Goal: Information Seeking & Learning: Check status

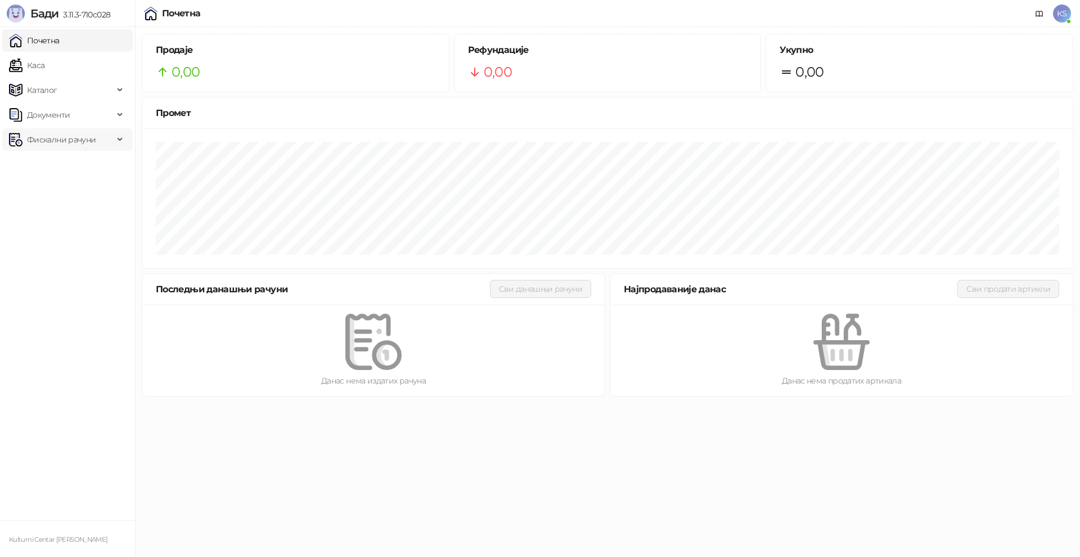
click at [69, 143] on span "Фискални рачуни" at bounding box center [61, 139] width 69 height 23
click at [73, 190] on link "По данима" at bounding box center [44, 189] width 60 height 23
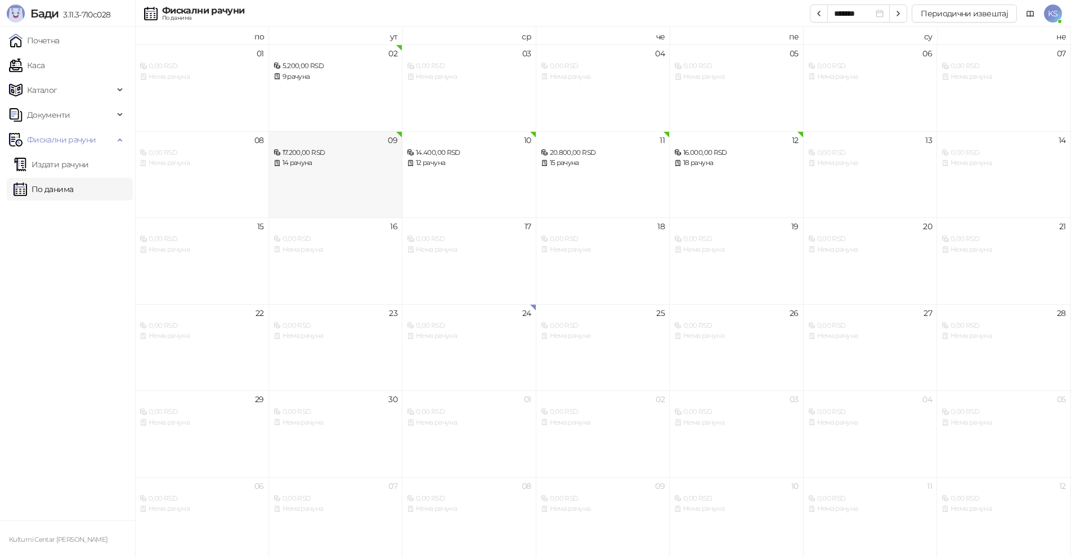
click at [342, 159] on div "14 рачуна" at bounding box center [335, 163] width 124 height 11
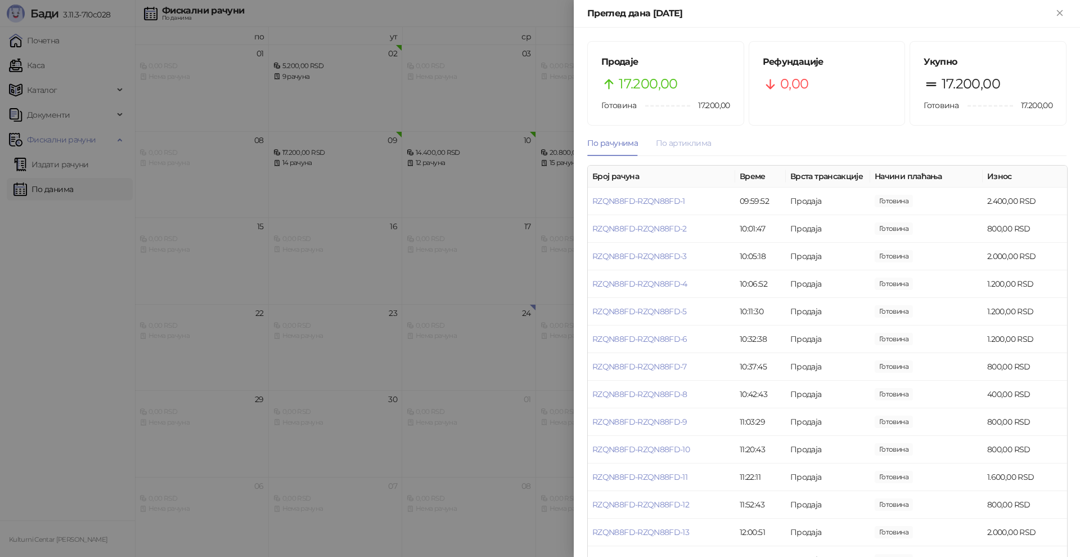
click at [676, 152] on div "По артиклима" at bounding box center [683, 143] width 55 height 26
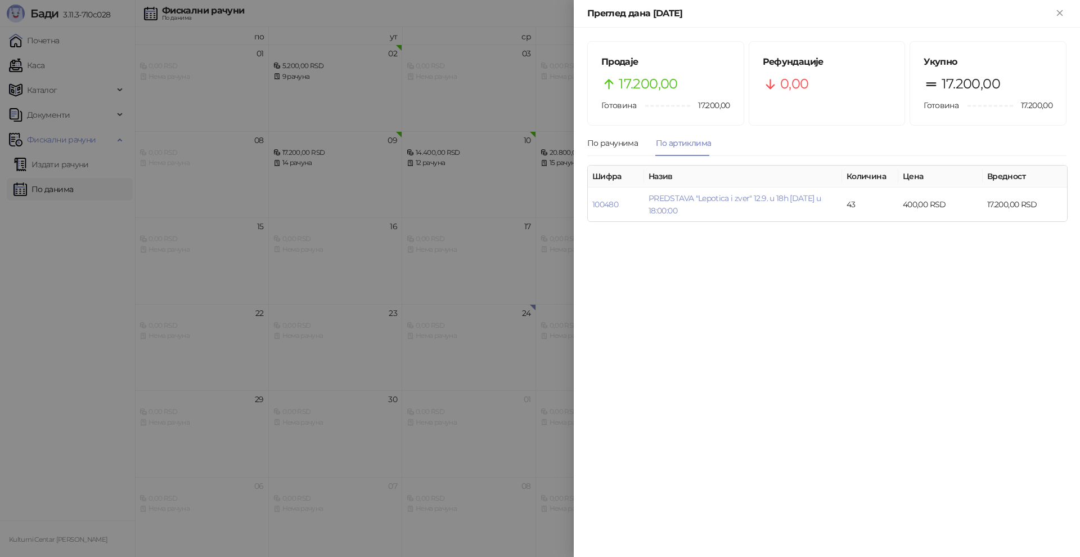
click at [1061, 6] on div "Преглед дана [DATE]" at bounding box center [827, 14] width 506 height 28
click at [1056, 8] on icon "Close" at bounding box center [1060, 13] width 10 height 10
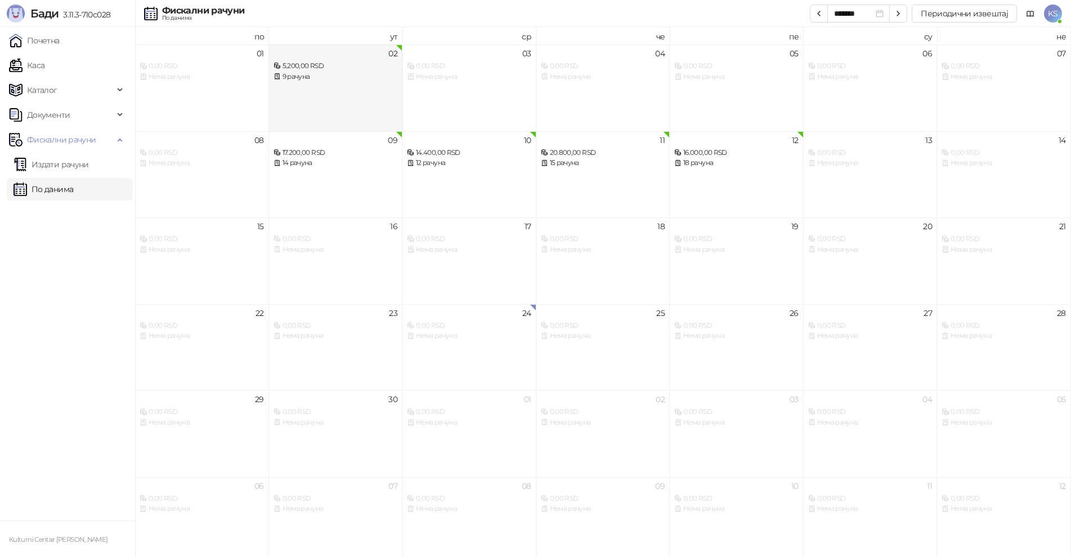
click at [335, 69] on div "5.200,00 RSD" at bounding box center [335, 66] width 124 height 11
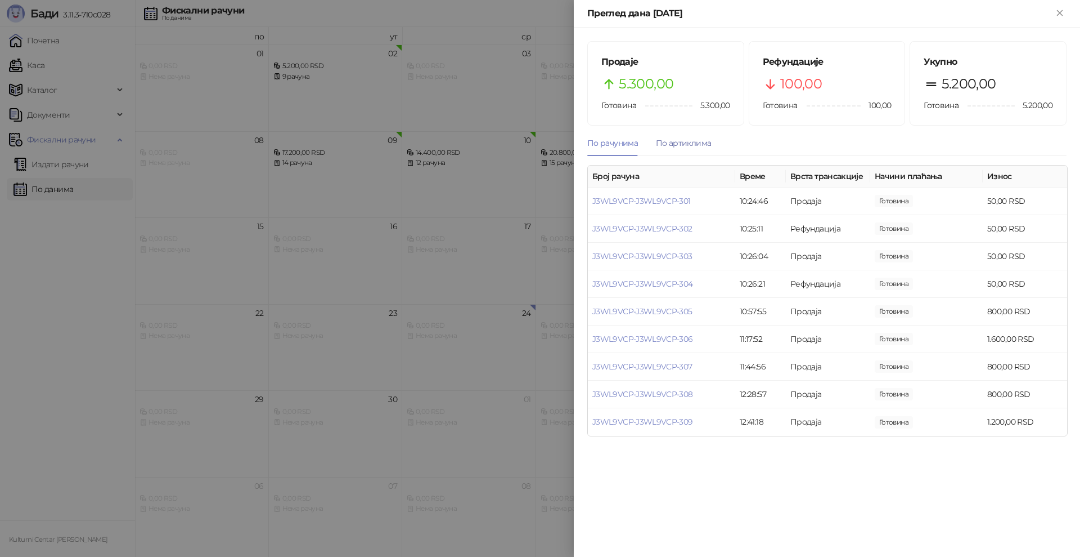
click at [683, 140] on div "По артиклима" at bounding box center [683, 143] width 55 height 12
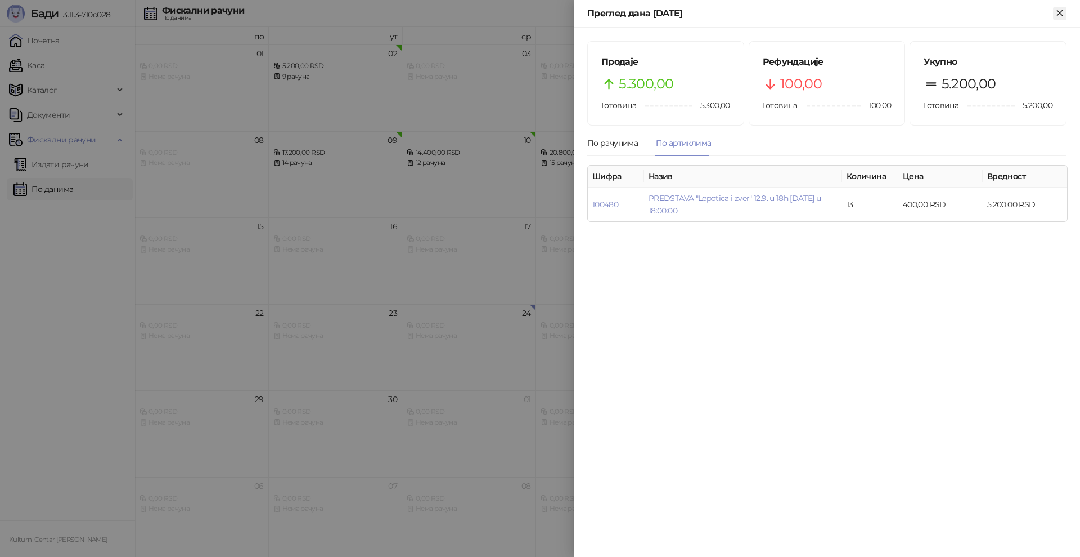
click at [1061, 7] on div "Преглед дана [DATE]" at bounding box center [827, 14] width 506 height 28
click at [1058, 11] on icon "Close" at bounding box center [1059, 12] width 5 height 5
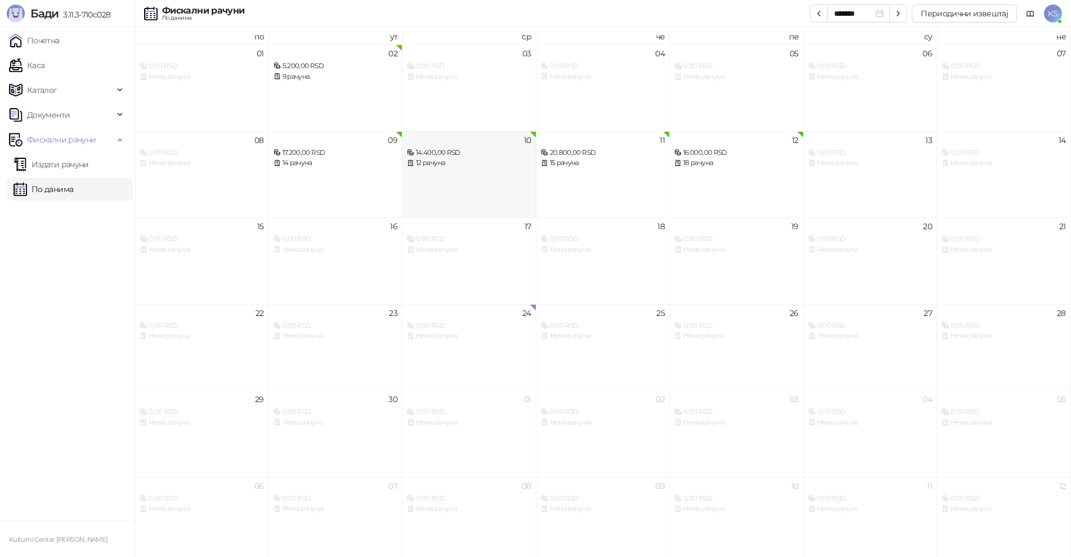
click at [474, 172] on div "10 14.400,00 RSD 12 рачуна" at bounding box center [469, 174] width 134 height 87
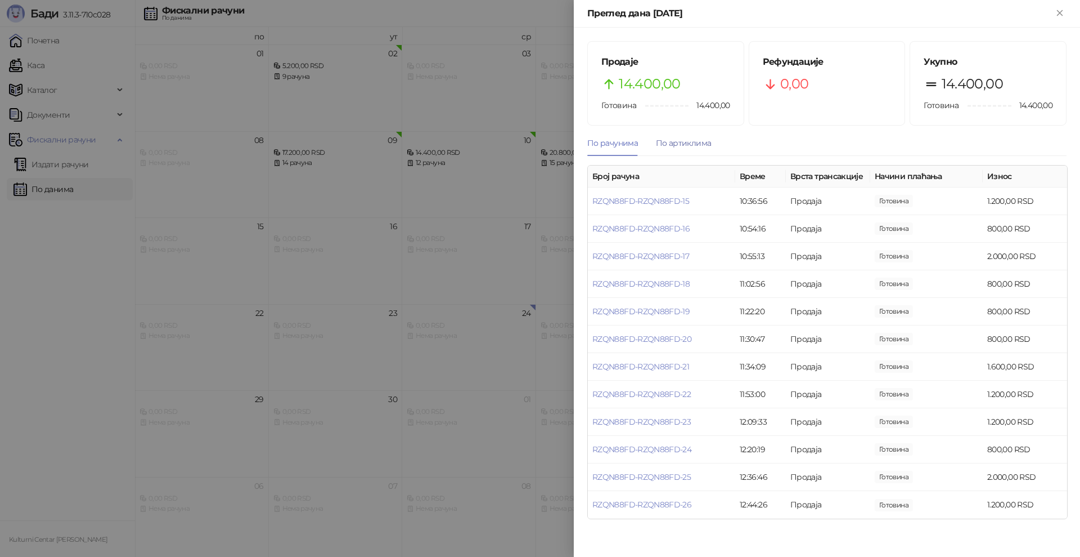
click at [701, 145] on div "По артиклима" at bounding box center [683, 143] width 55 height 12
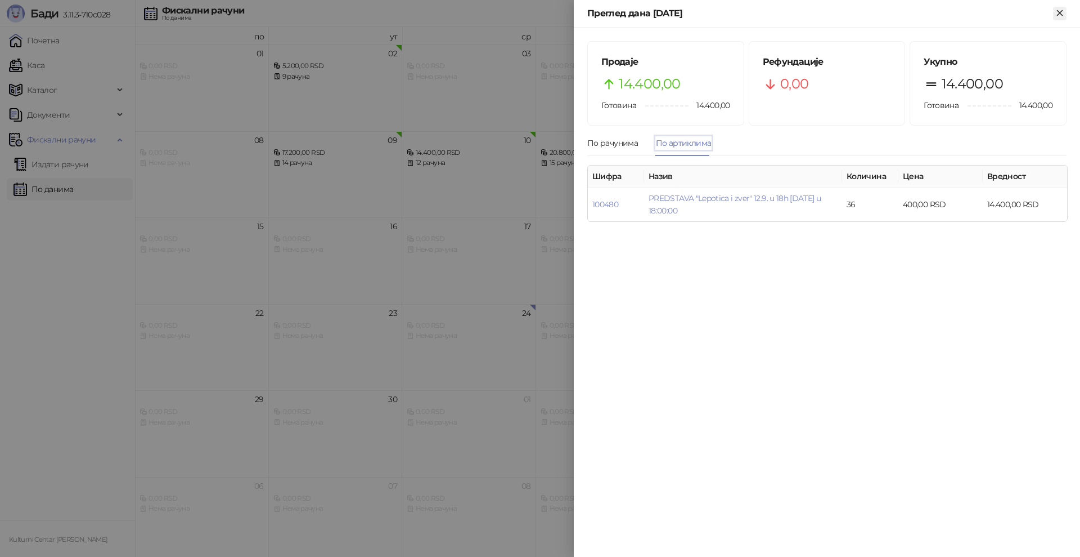
click at [1060, 11] on icon "Close" at bounding box center [1060, 13] width 10 height 10
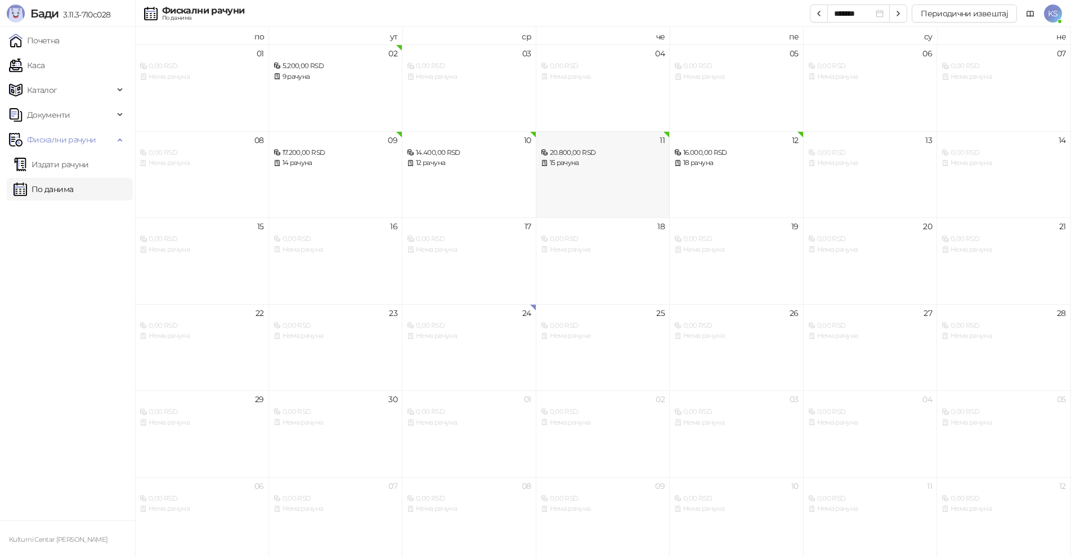
click at [594, 166] on div "15 рачуна" at bounding box center [603, 163] width 124 height 11
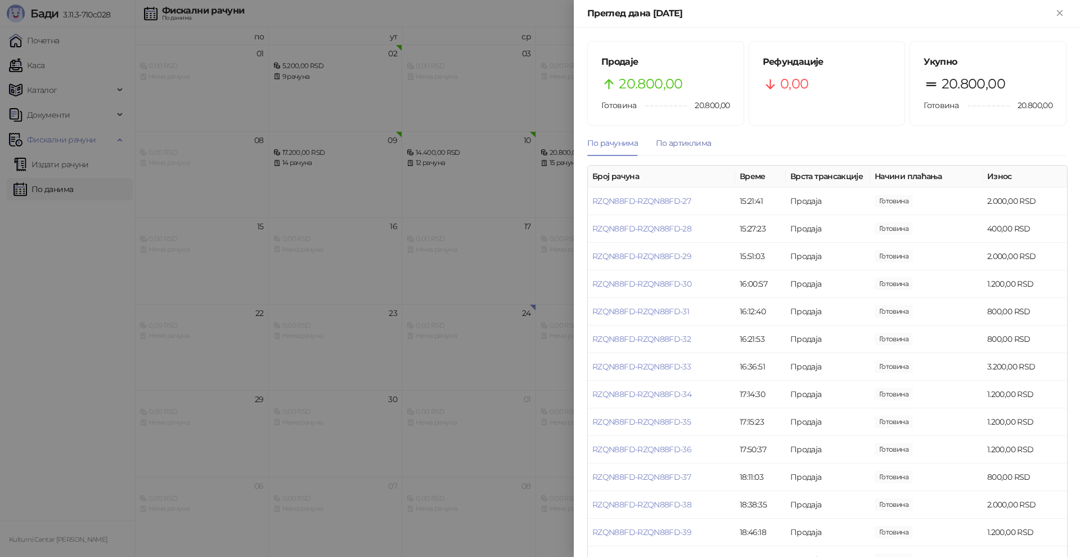
click at [680, 141] on div "По артиклима" at bounding box center [683, 143] width 55 height 12
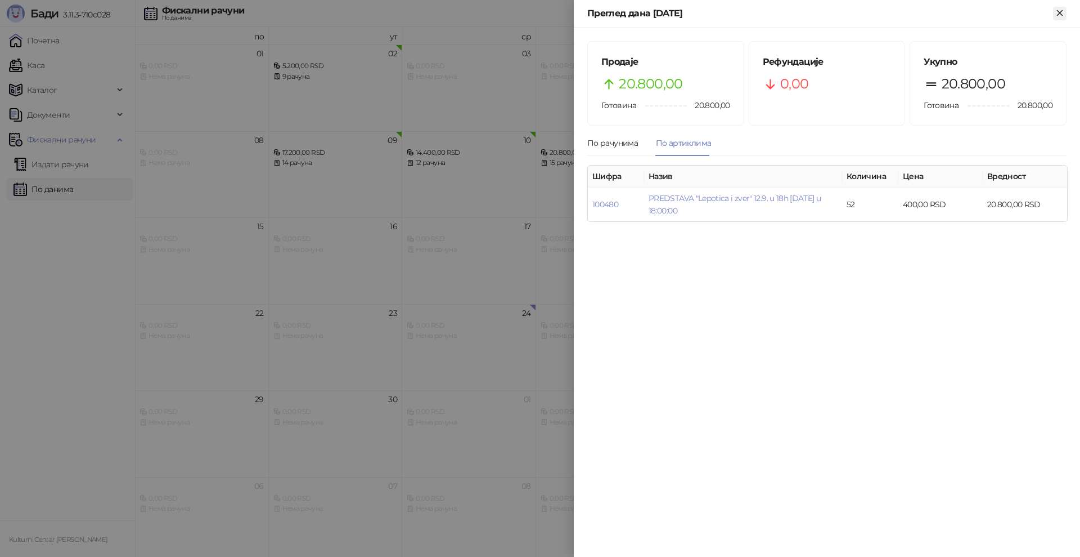
click at [1058, 12] on icon "Close" at bounding box center [1060, 13] width 10 height 10
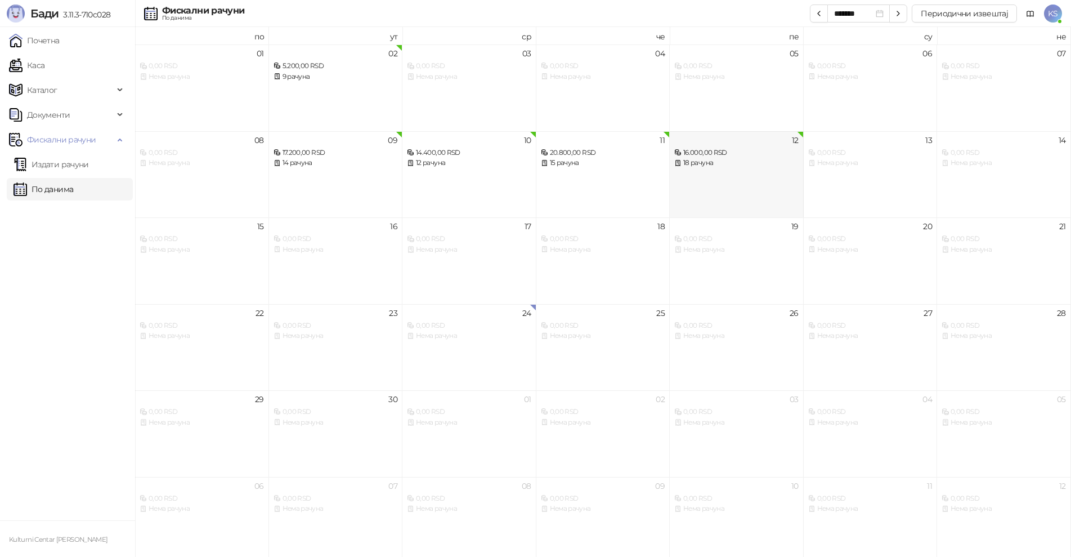
click at [744, 158] on div "18 рачуна" at bounding box center [736, 163] width 124 height 11
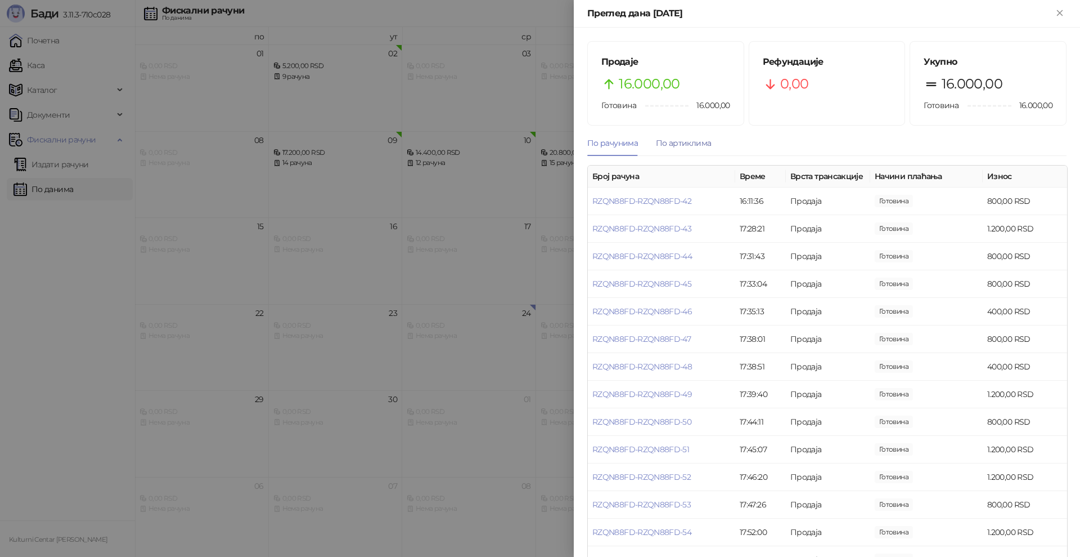
click at [707, 140] on div "По артиклима" at bounding box center [683, 143] width 55 height 12
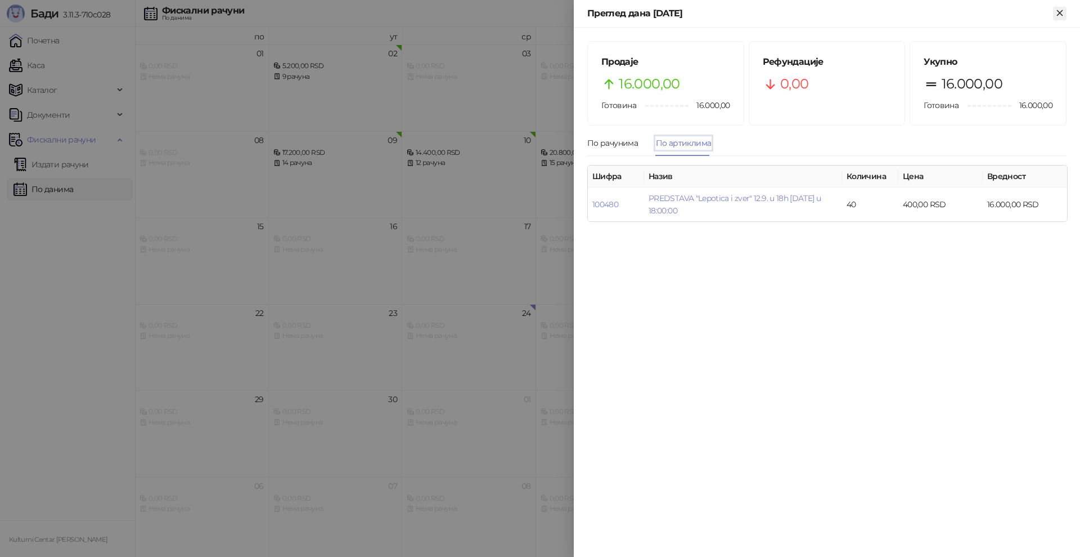
click at [1059, 8] on icon "Close" at bounding box center [1060, 13] width 10 height 10
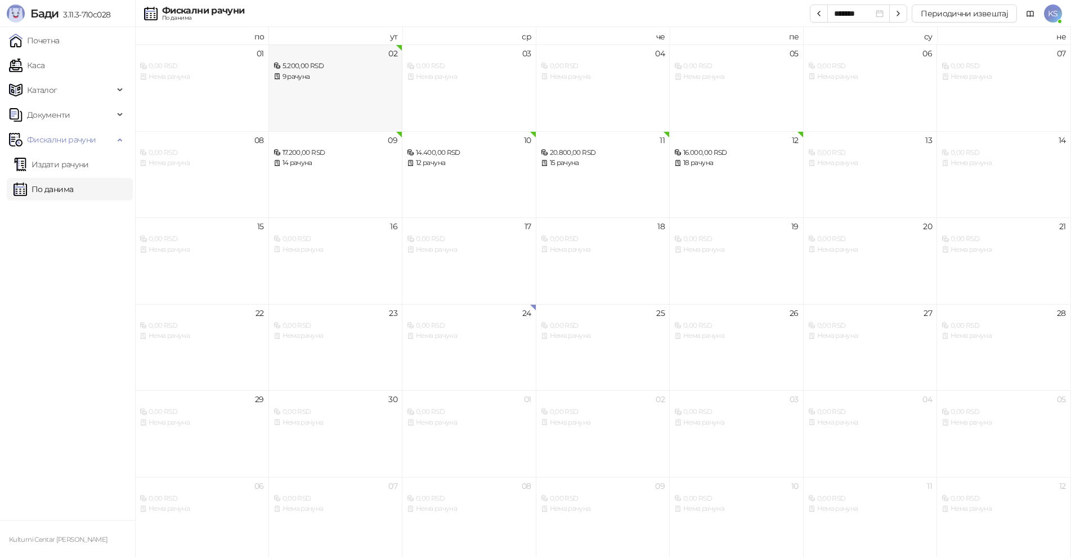
click at [330, 79] on div "9 рачуна" at bounding box center [335, 76] width 124 height 11
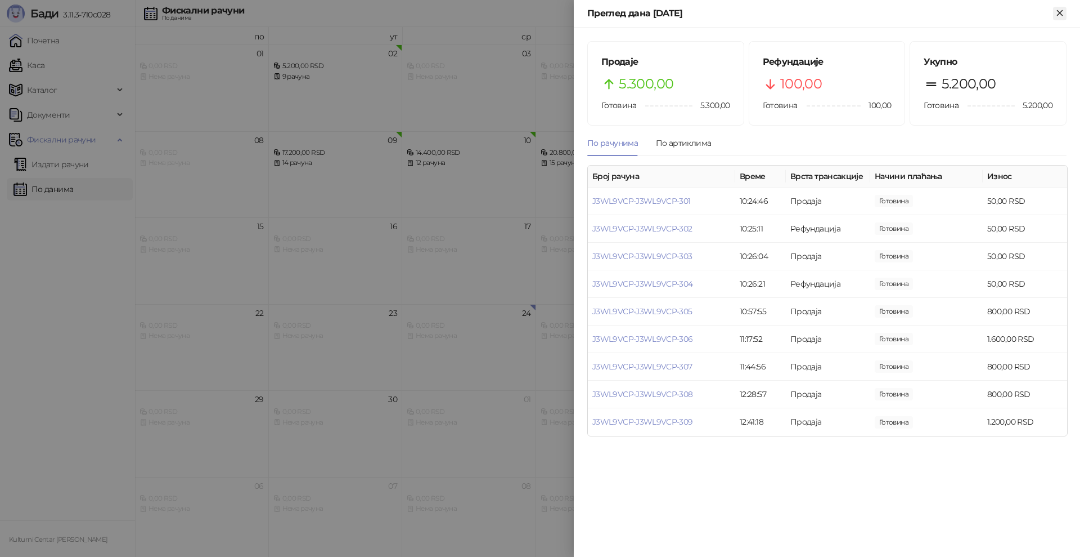
click at [1061, 17] on icon "Close" at bounding box center [1060, 13] width 10 height 10
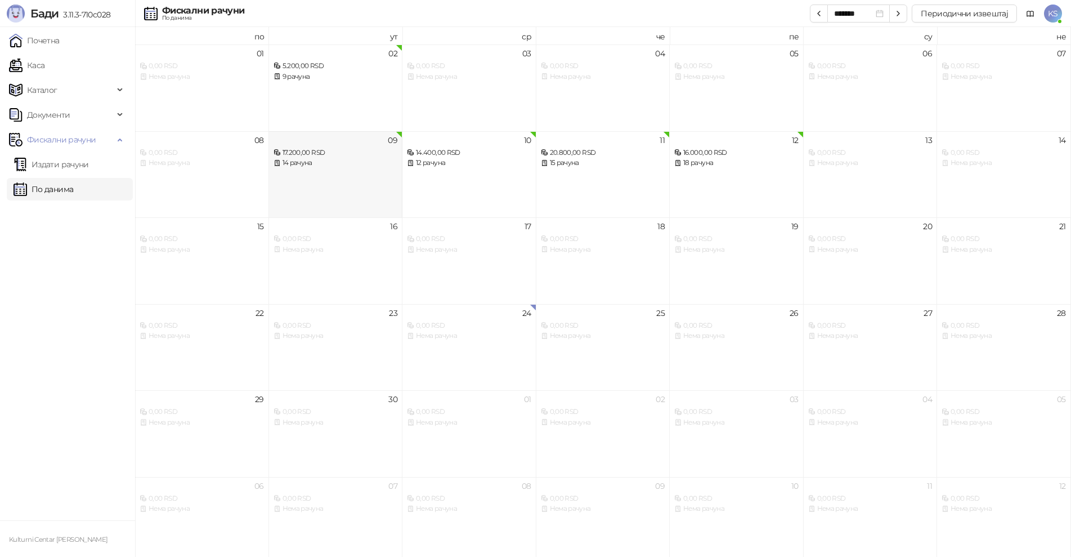
click at [308, 177] on div "09 17.200,00 RSD 14 рачуна" at bounding box center [336, 174] width 134 height 87
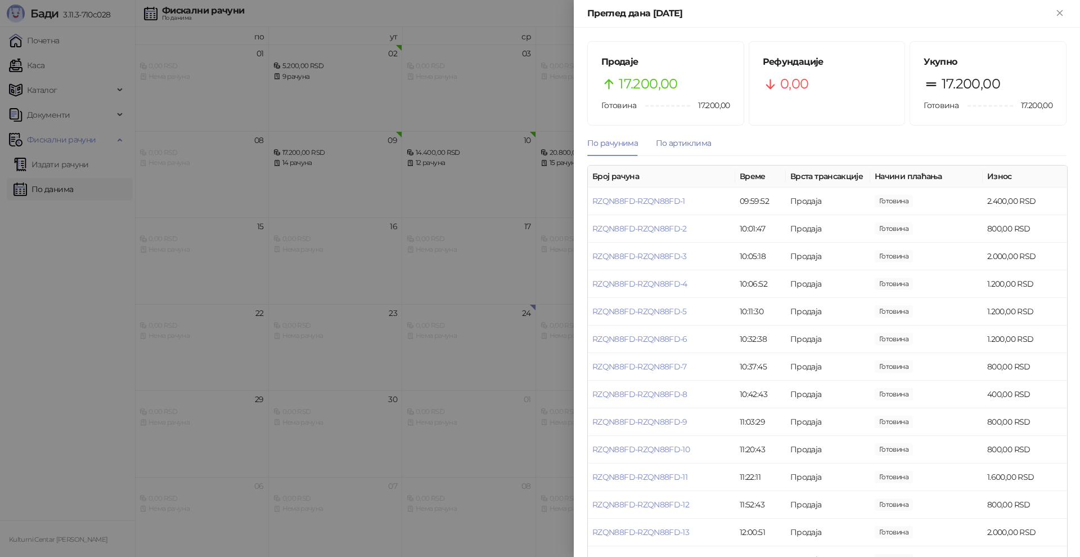
click at [690, 137] on div "По артиклима" at bounding box center [683, 143] width 55 height 12
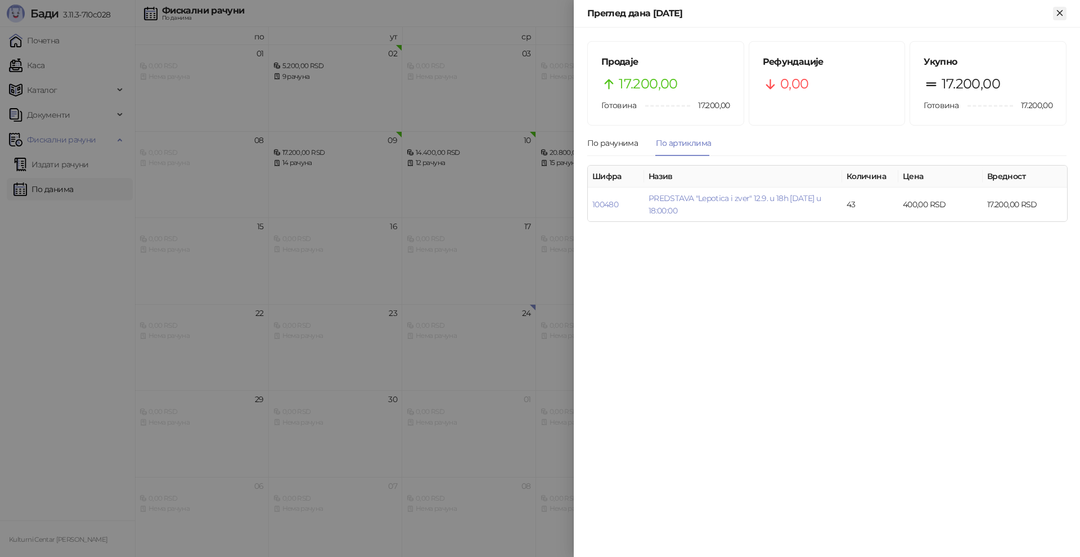
click at [1063, 16] on icon "Close" at bounding box center [1060, 13] width 10 height 10
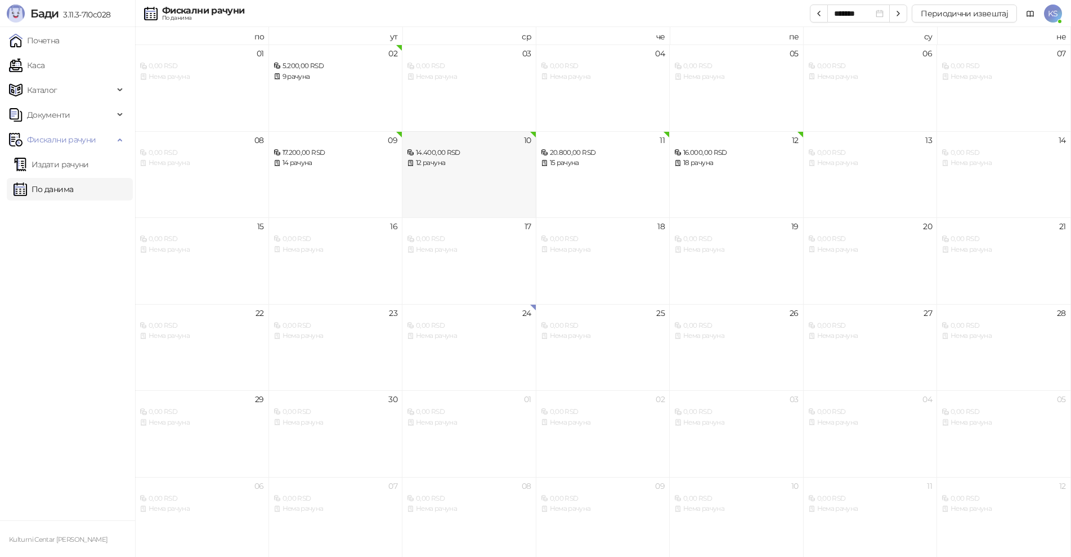
click at [496, 187] on div "10 14.400,00 RSD 12 рачуна" at bounding box center [469, 174] width 134 height 87
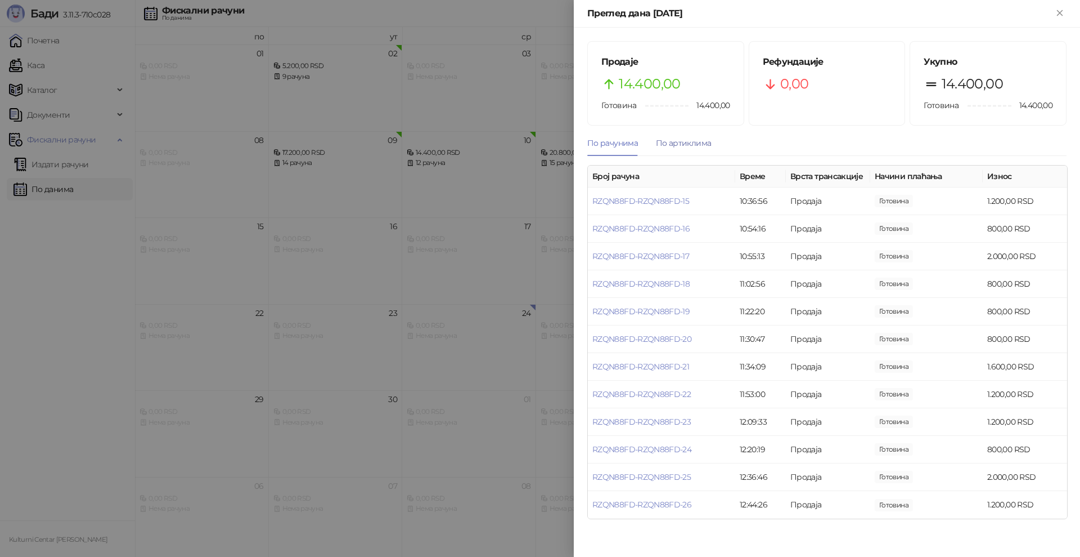
click at [692, 145] on div "По артиклима" at bounding box center [683, 143] width 55 height 12
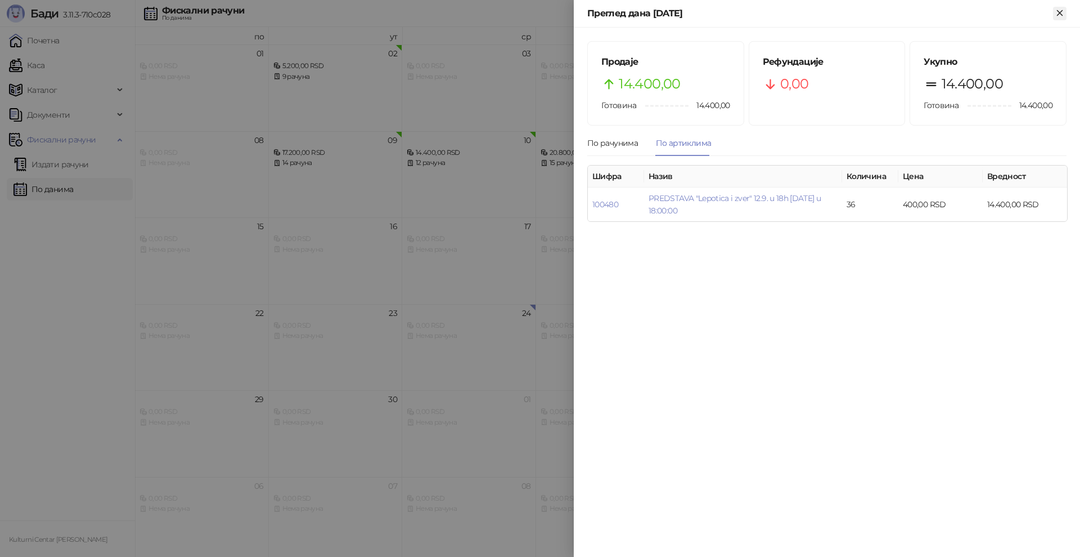
click at [1057, 14] on icon "Close" at bounding box center [1060, 13] width 10 height 10
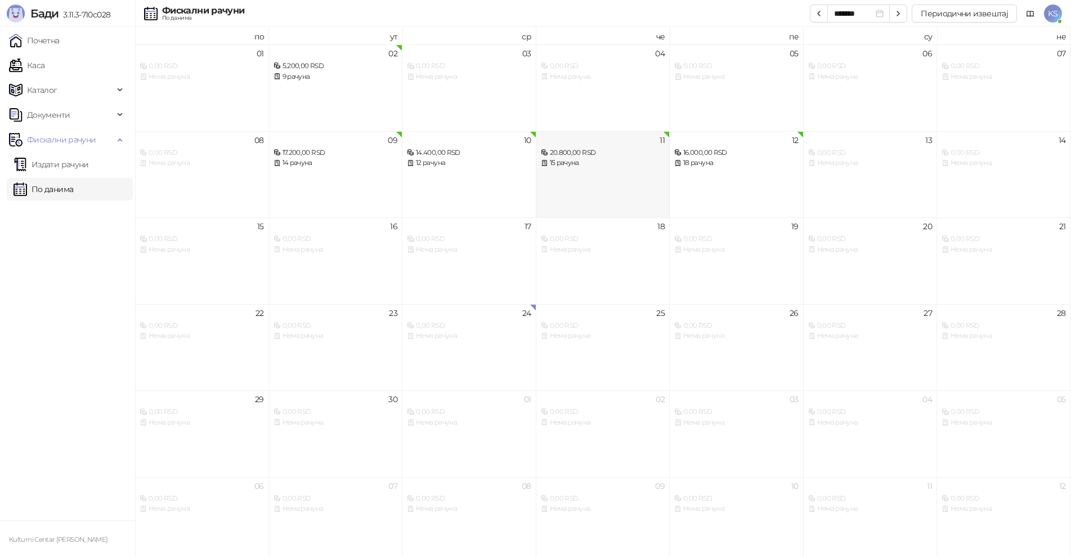
click at [594, 174] on div "11 20.800,00 RSD 15 рачуна" at bounding box center [603, 174] width 134 height 87
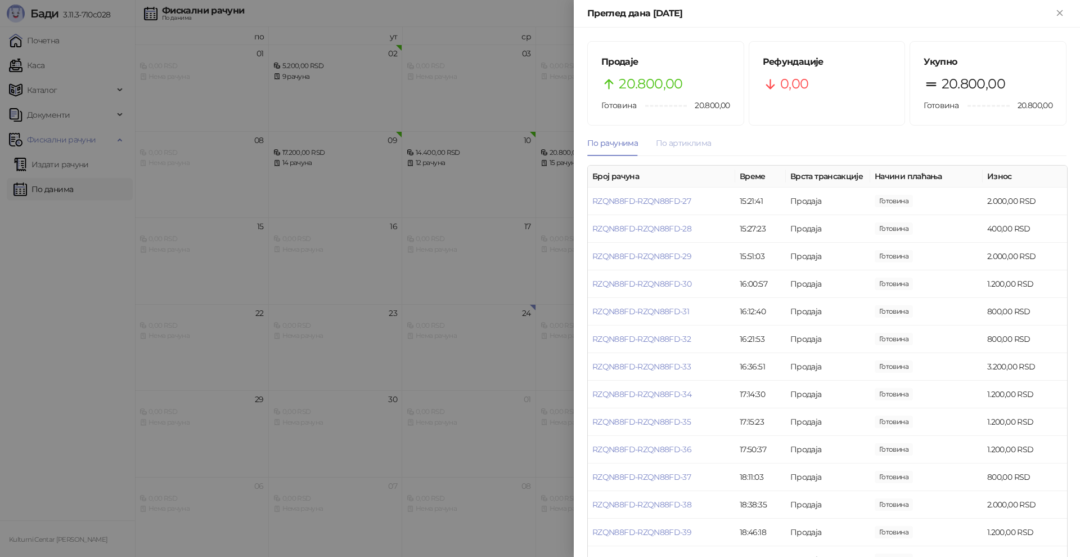
click at [706, 149] on div "По артиклима" at bounding box center [683, 143] width 55 height 26
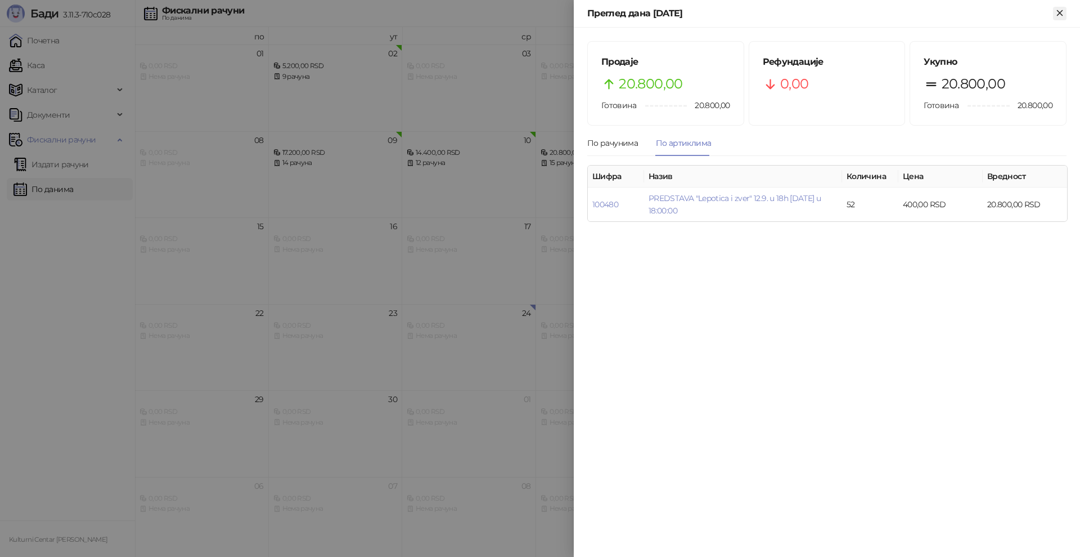
click at [1055, 15] on icon "Close" at bounding box center [1060, 13] width 10 height 10
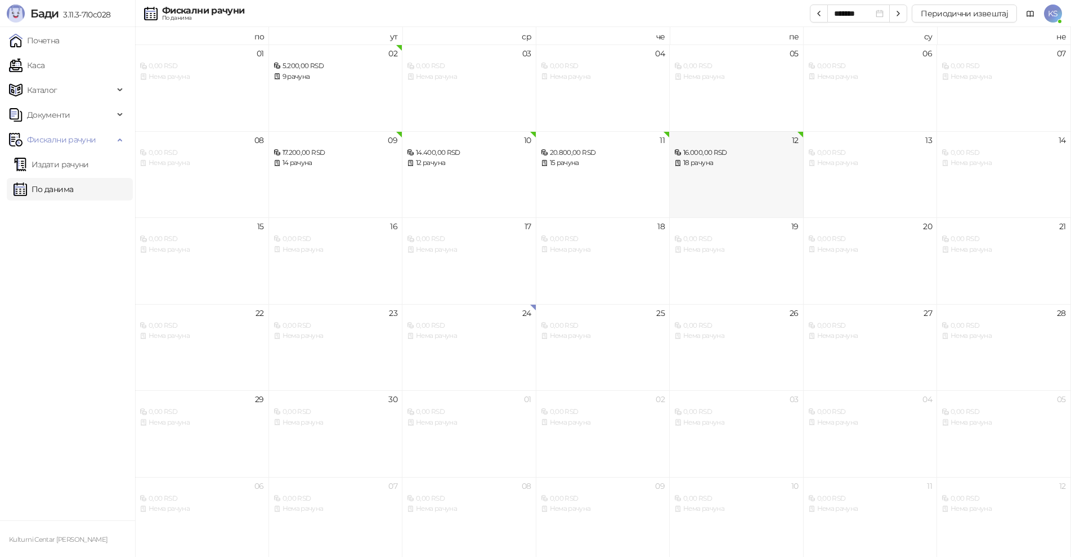
click at [750, 156] on div "16.000,00 RSD" at bounding box center [736, 152] width 124 height 11
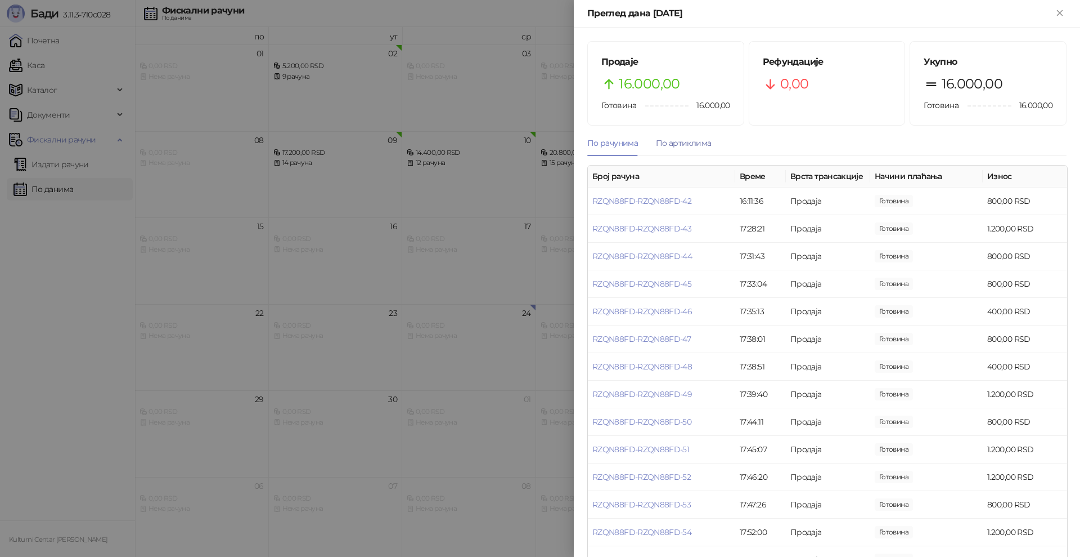
click at [688, 146] on div "По артиклима" at bounding box center [683, 143] width 55 height 12
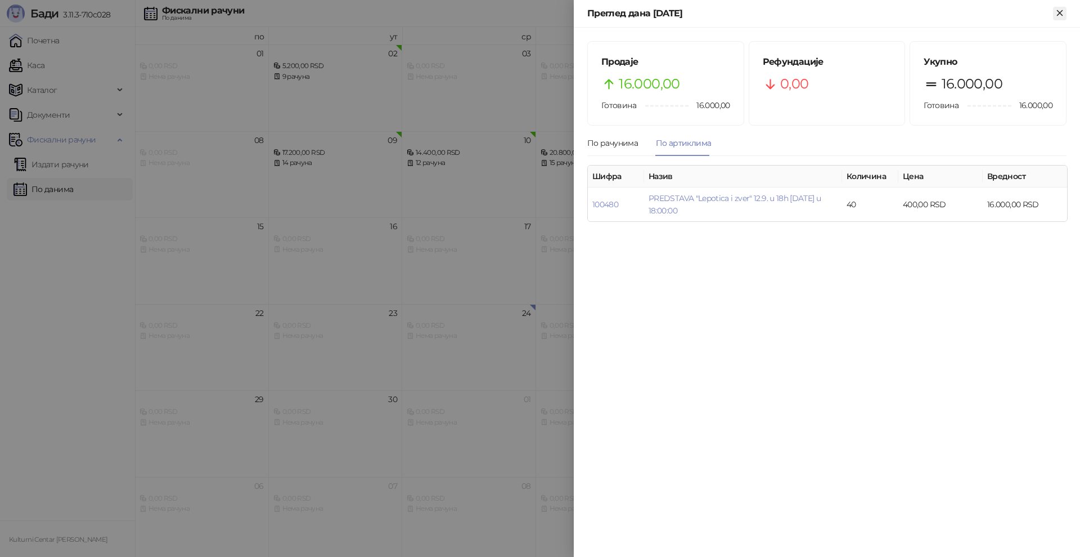
click at [1059, 14] on icon "Close" at bounding box center [1060, 13] width 10 height 10
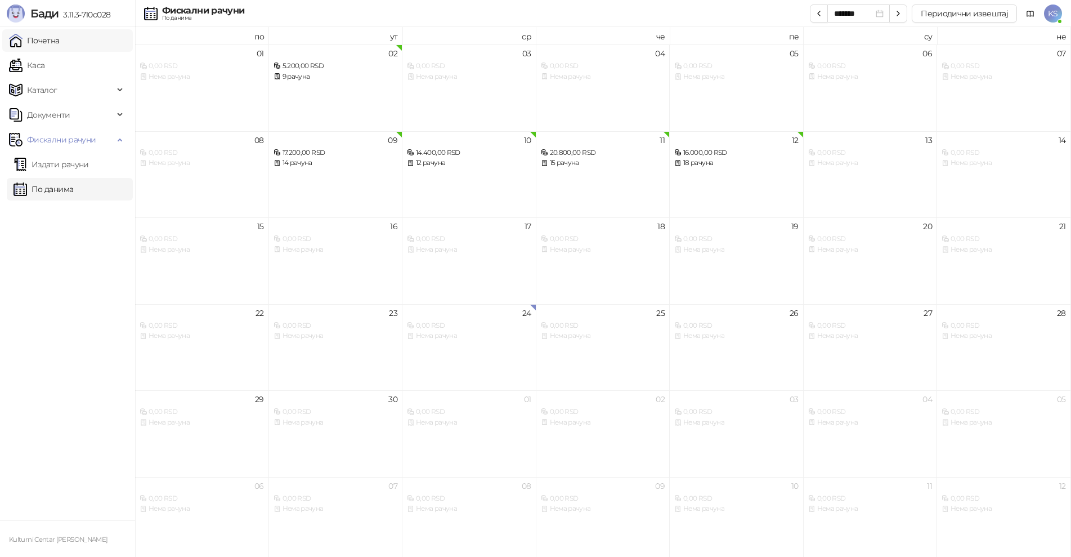
click at [50, 47] on link "Почетна" at bounding box center [34, 40] width 51 height 23
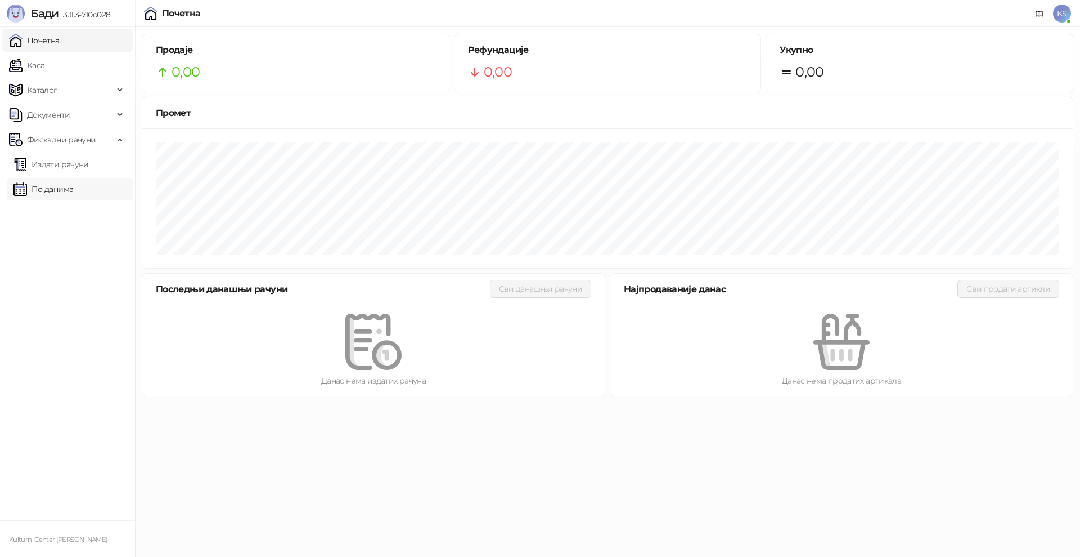
click at [47, 194] on link "По данима" at bounding box center [44, 189] width 60 height 23
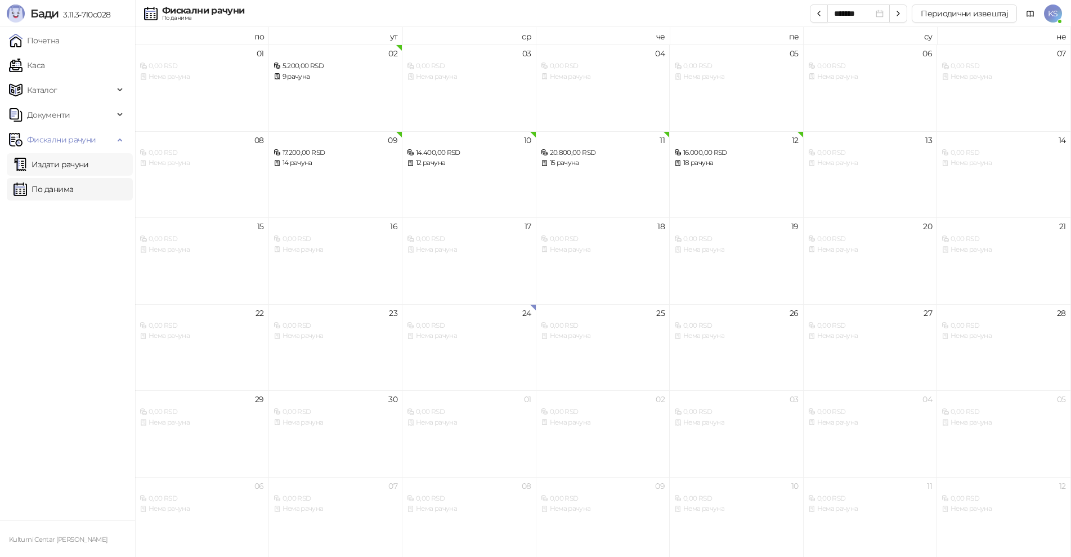
click at [63, 165] on link "Издати рачуни" at bounding box center [51, 164] width 75 height 23
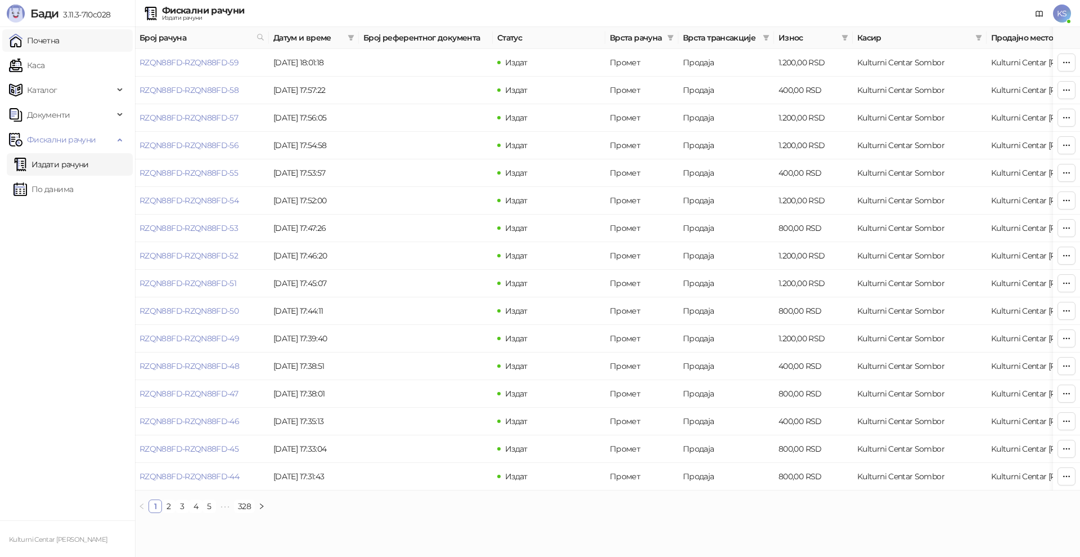
click at [56, 41] on link "Почетна" at bounding box center [34, 40] width 51 height 23
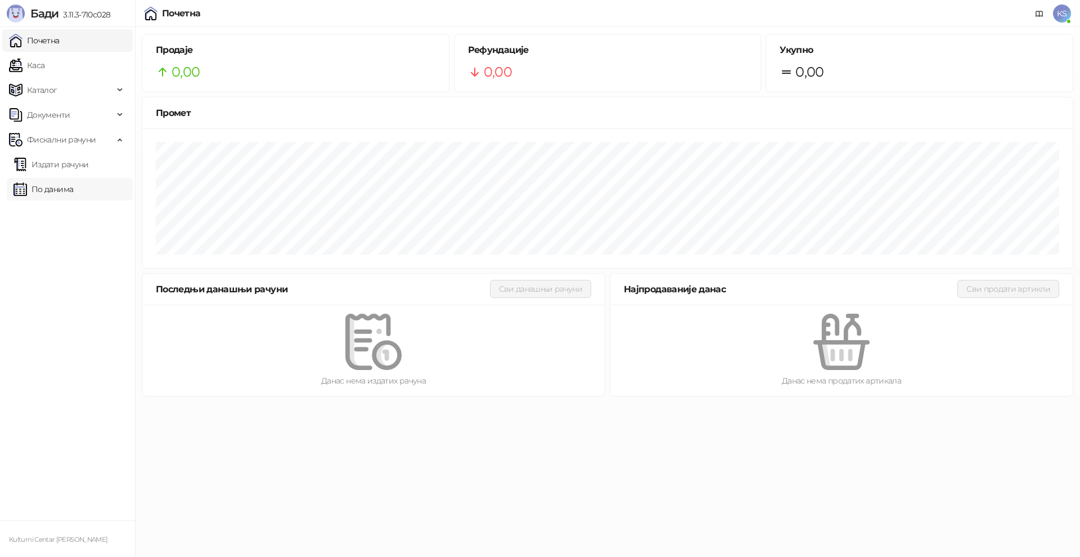
click at [52, 194] on link "По данима" at bounding box center [44, 189] width 60 height 23
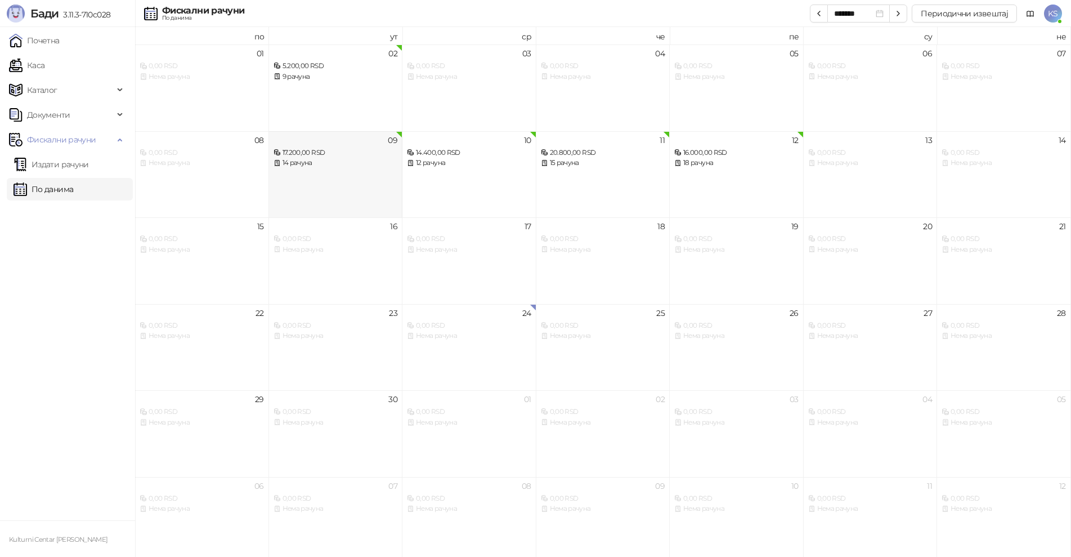
click at [339, 178] on div "09 17.200,00 RSD 14 рачуна" at bounding box center [336, 174] width 134 height 87
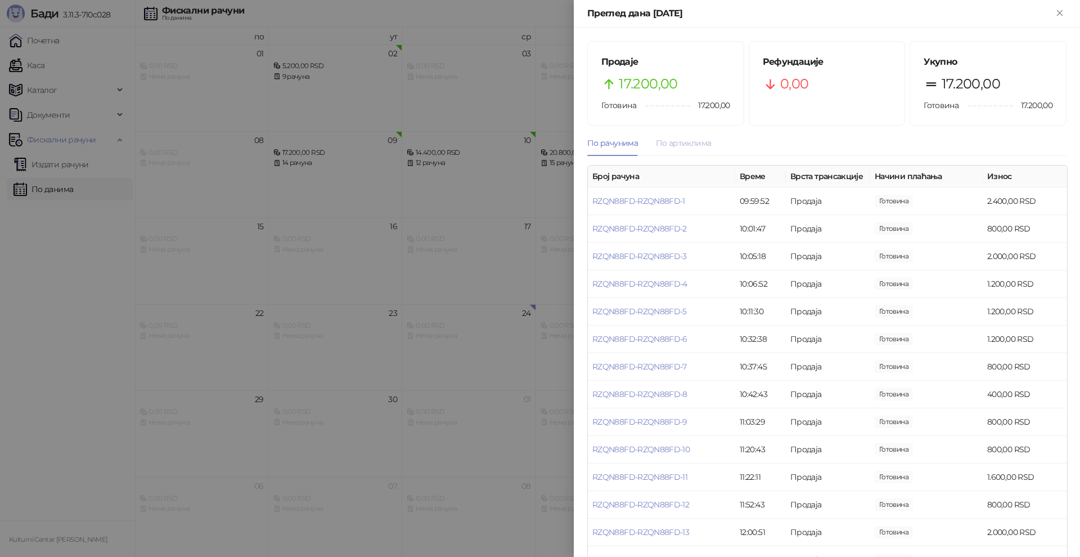
click at [689, 152] on div "По артиклима" at bounding box center [683, 143] width 55 height 26
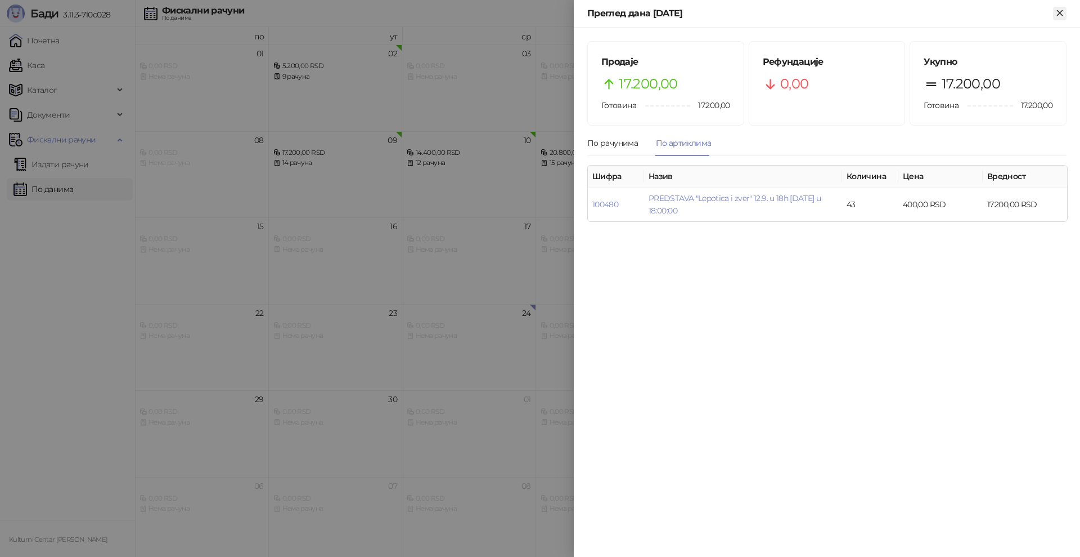
click at [1057, 11] on icon "Close" at bounding box center [1060, 13] width 10 height 10
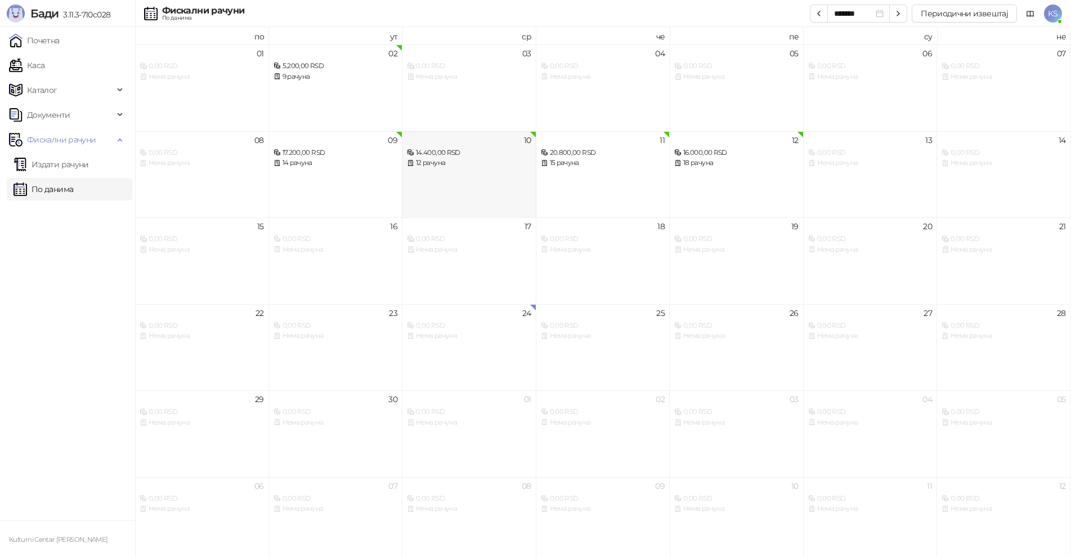
click at [488, 156] on div "14.400,00 RSD" at bounding box center [469, 152] width 124 height 11
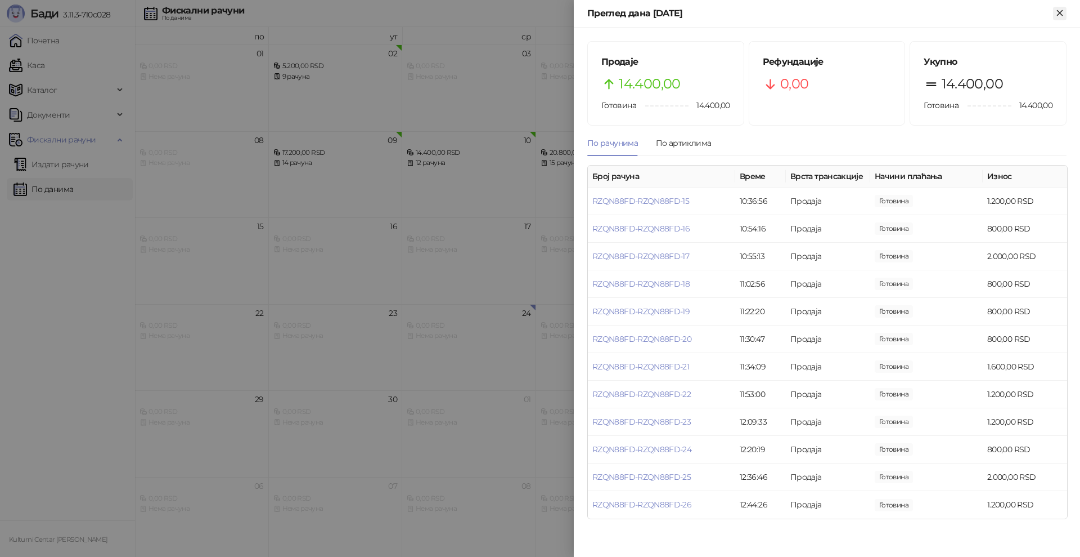
click at [1057, 10] on icon "Close" at bounding box center [1060, 13] width 10 height 10
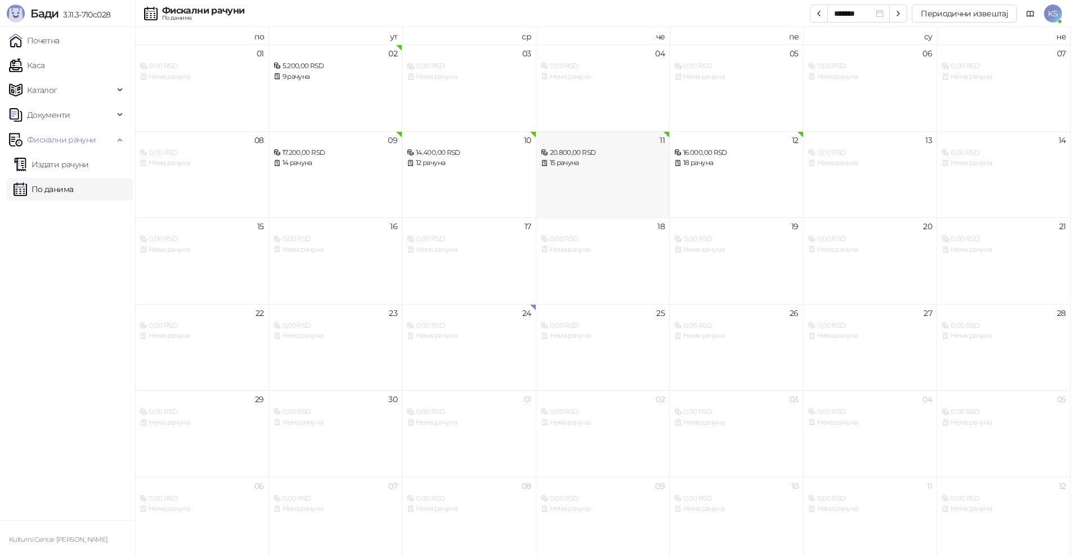
click at [602, 156] on div "20.800,00 RSD" at bounding box center [603, 152] width 124 height 11
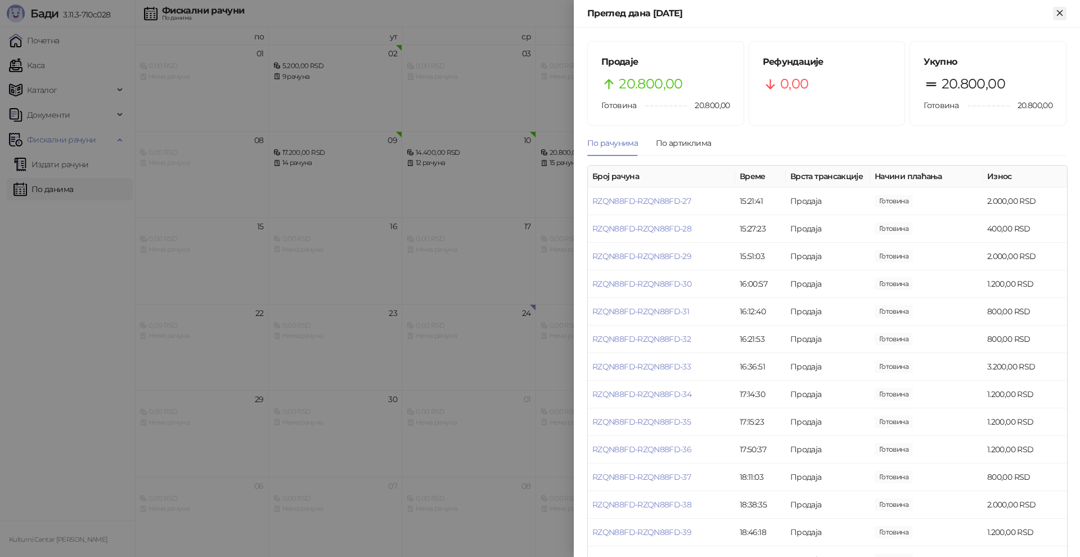
click at [1065, 14] on icon "Close" at bounding box center [1060, 13] width 10 height 10
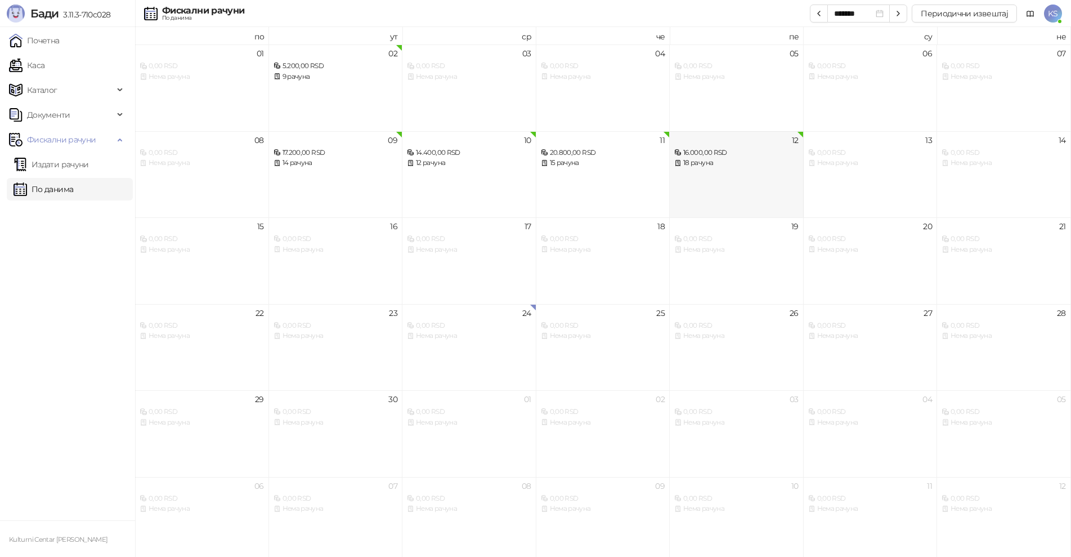
click at [705, 156] on div "16.000,00 RSD" at bounding box center [736, 152] width 124 height 11
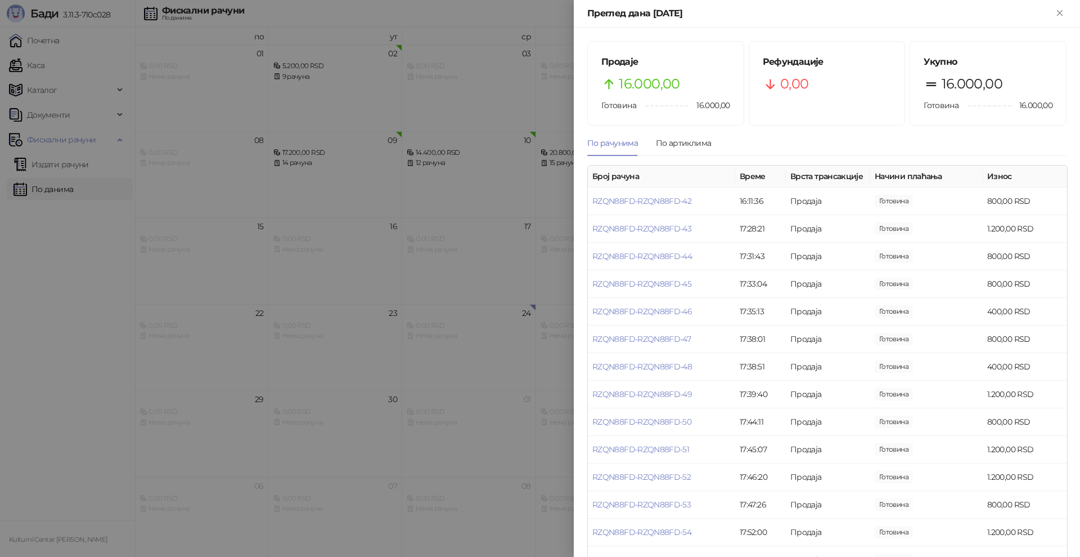
drag, startPoint x: 1059, startPoint y: 14, endPoint x: 1047, endPoint y: 16, distance: 12.0
click at [1057, 14] on icon "Close" at bounding box center [1060, 13] width 10 height 10
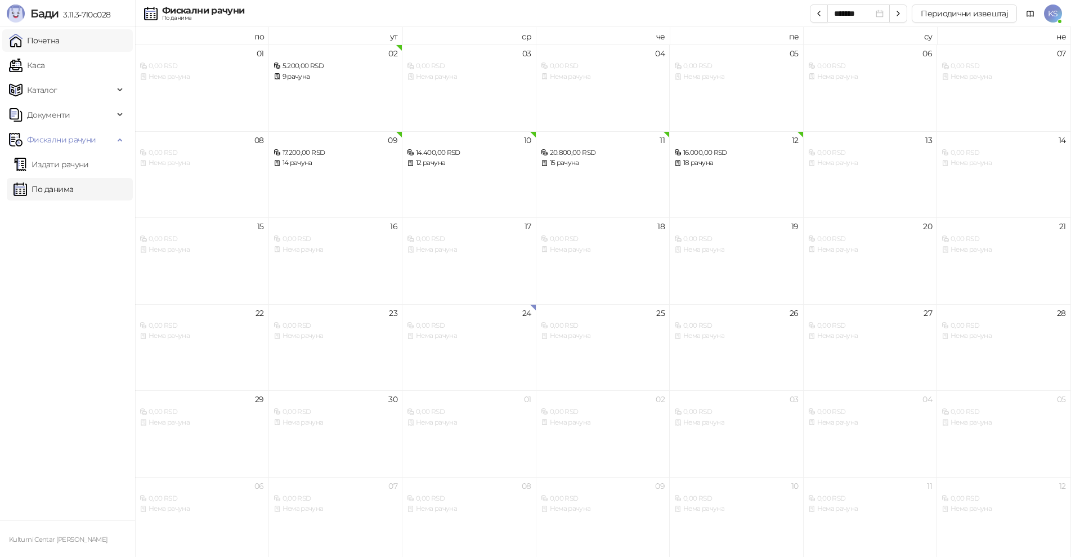
click at [59, 44] on link "Почетна" at bounding box center [34, 40] width 51 height 23
